Goal: Task Accomplishment & Management: Manage account settings

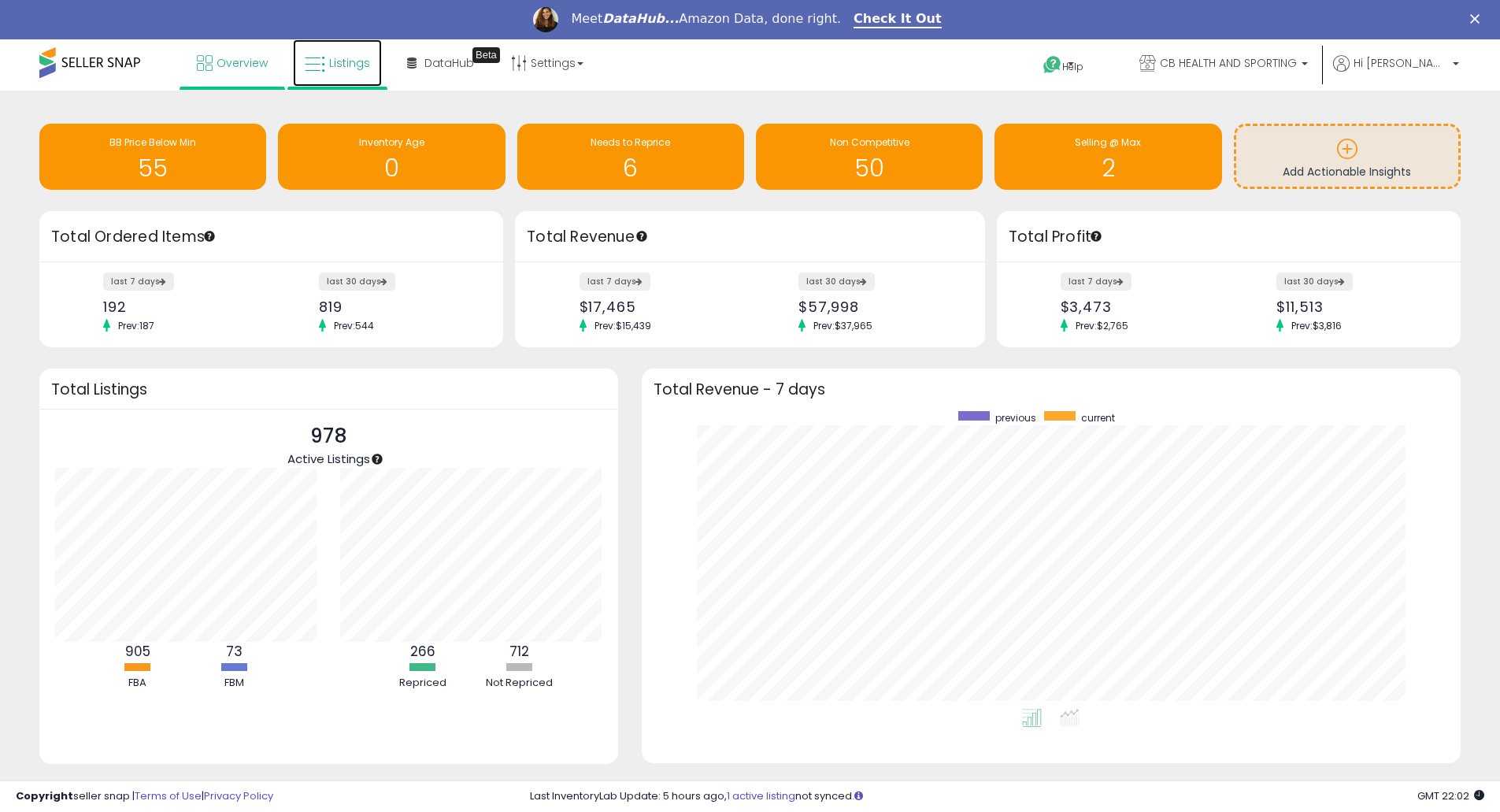
click at [334, 57] on span "Listings" at bounding box center [350, 62] width 41 height 16
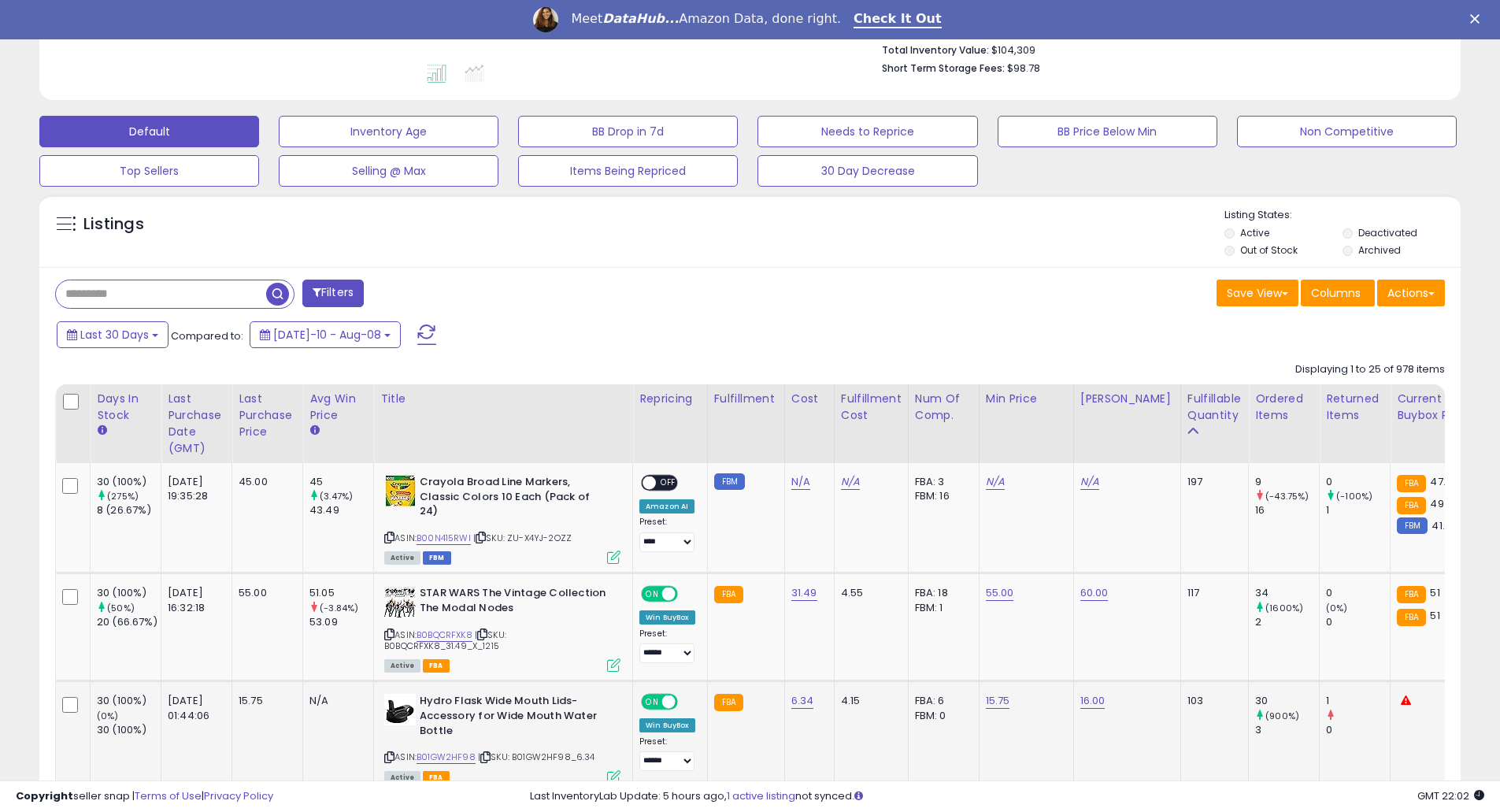
drag, startPoint x: 508, startPoint y: 675, endPoint x: 595, endPoint y: 671, distance: 87.1
click at [594, 681] on td "Hydro Flask Wide Mouth Lids- Accessory for Wide Mouth Water Bottle ASIN: B01GW2…" at bounding box center [504, 736] width 259 height 111
click at [216, 434] on div "Last Purchase Date (GMT)" at bounding box center [196, 424] width 58 height 66
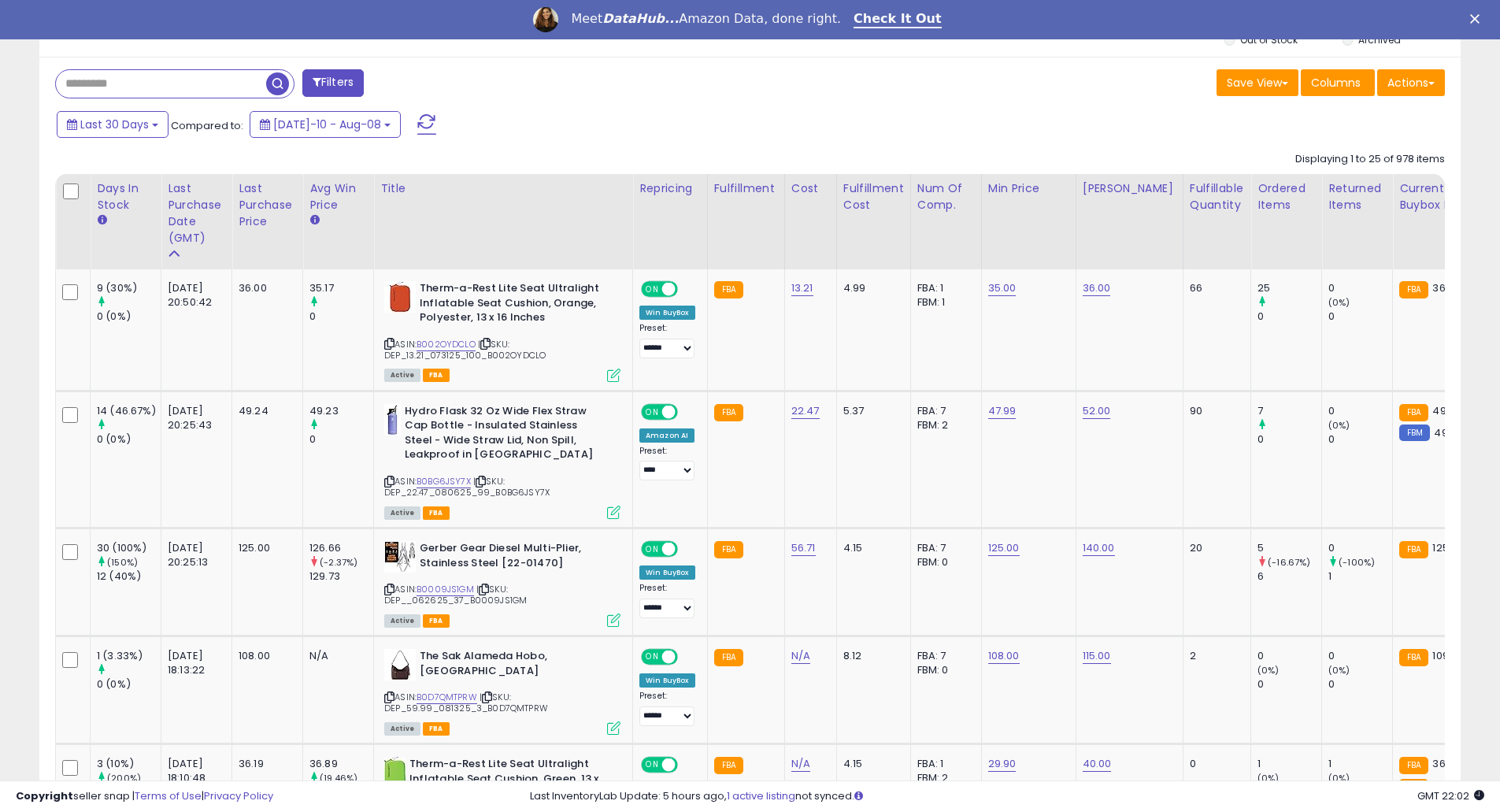
scroll to position [419, 0]
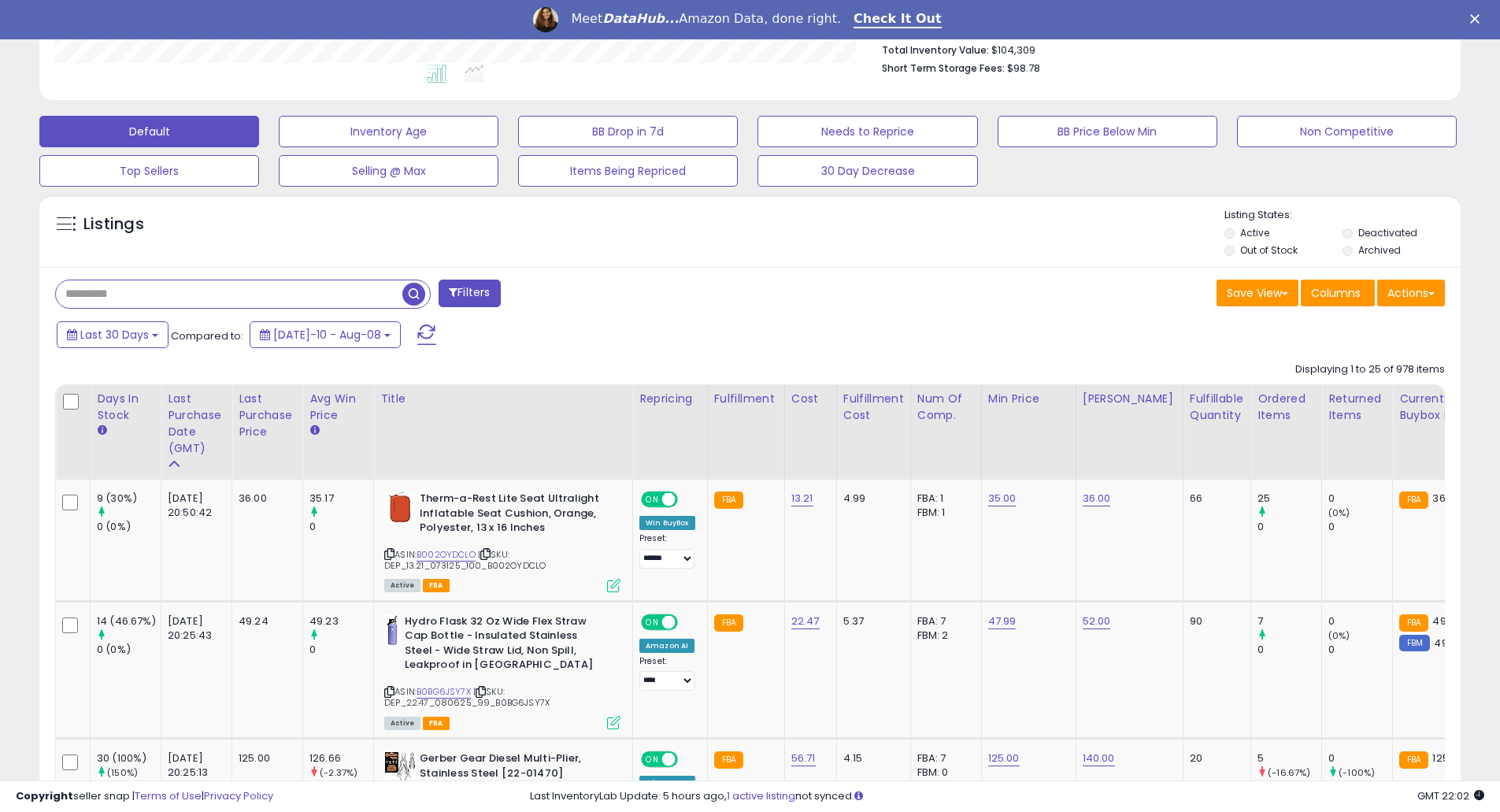
click at [263, 287] on input "text" at bounding box center [229, 294] width 347 height 28
type input "******"
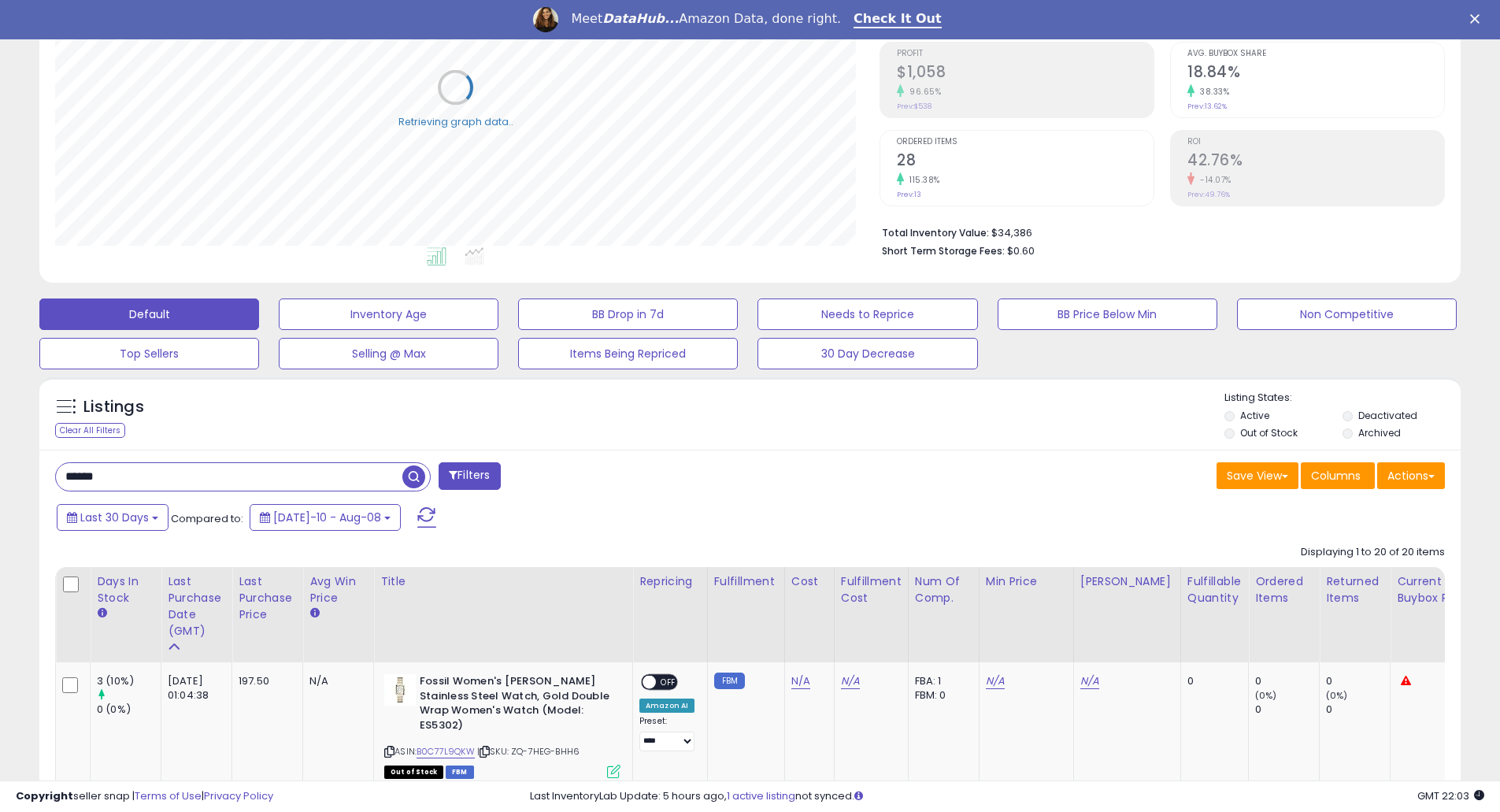
scroll to position [447, 0]
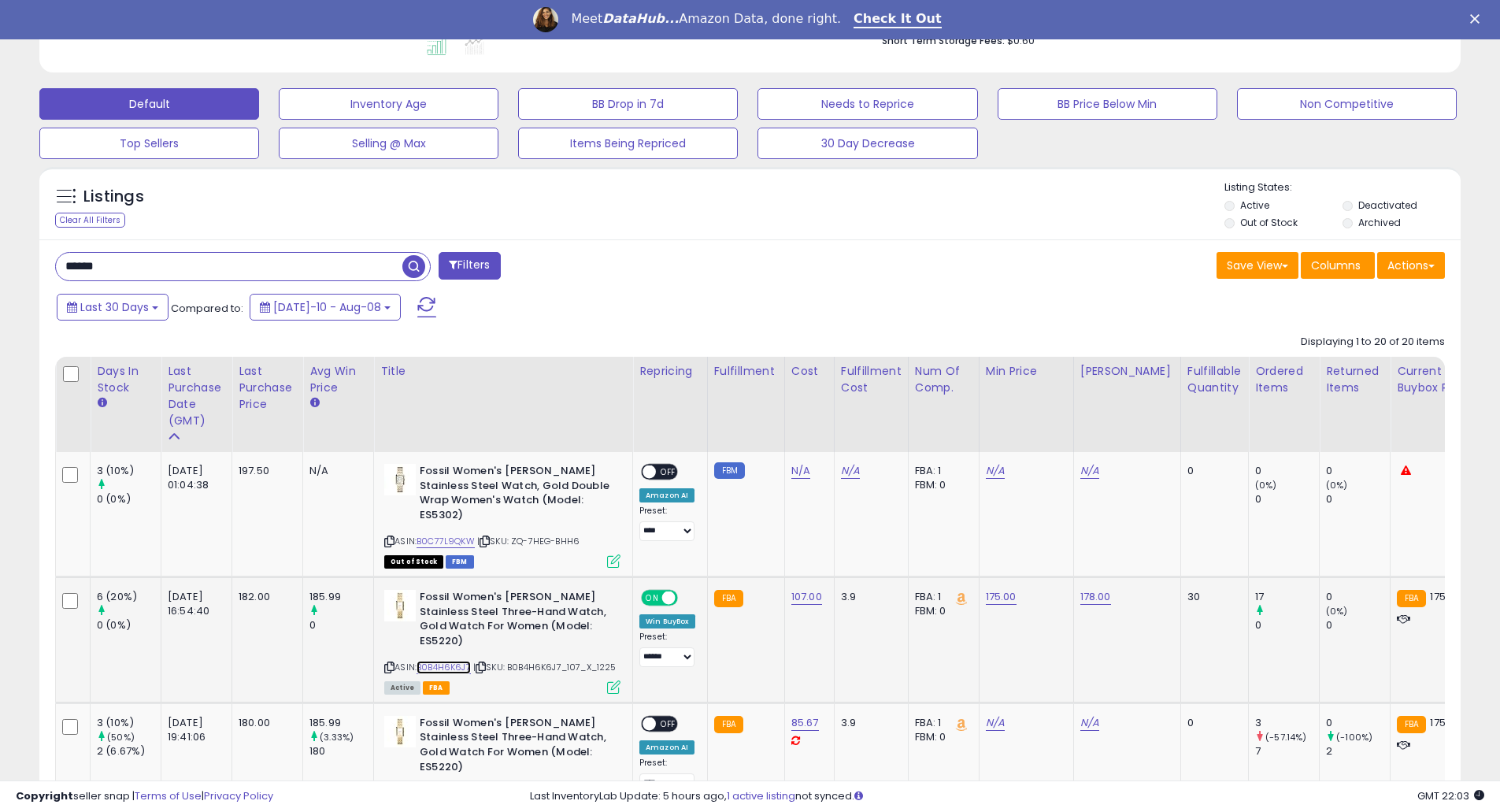
click at [434, 669] on link "B0B4H6K6J7" at bounding box center [443, 667] width 54 height 14
click at [440, 540] on link "B0C77L9QKW" at bounding box center [445, 541] width 58 height 14
